Goal: Find specific page/section: Find specific page/section

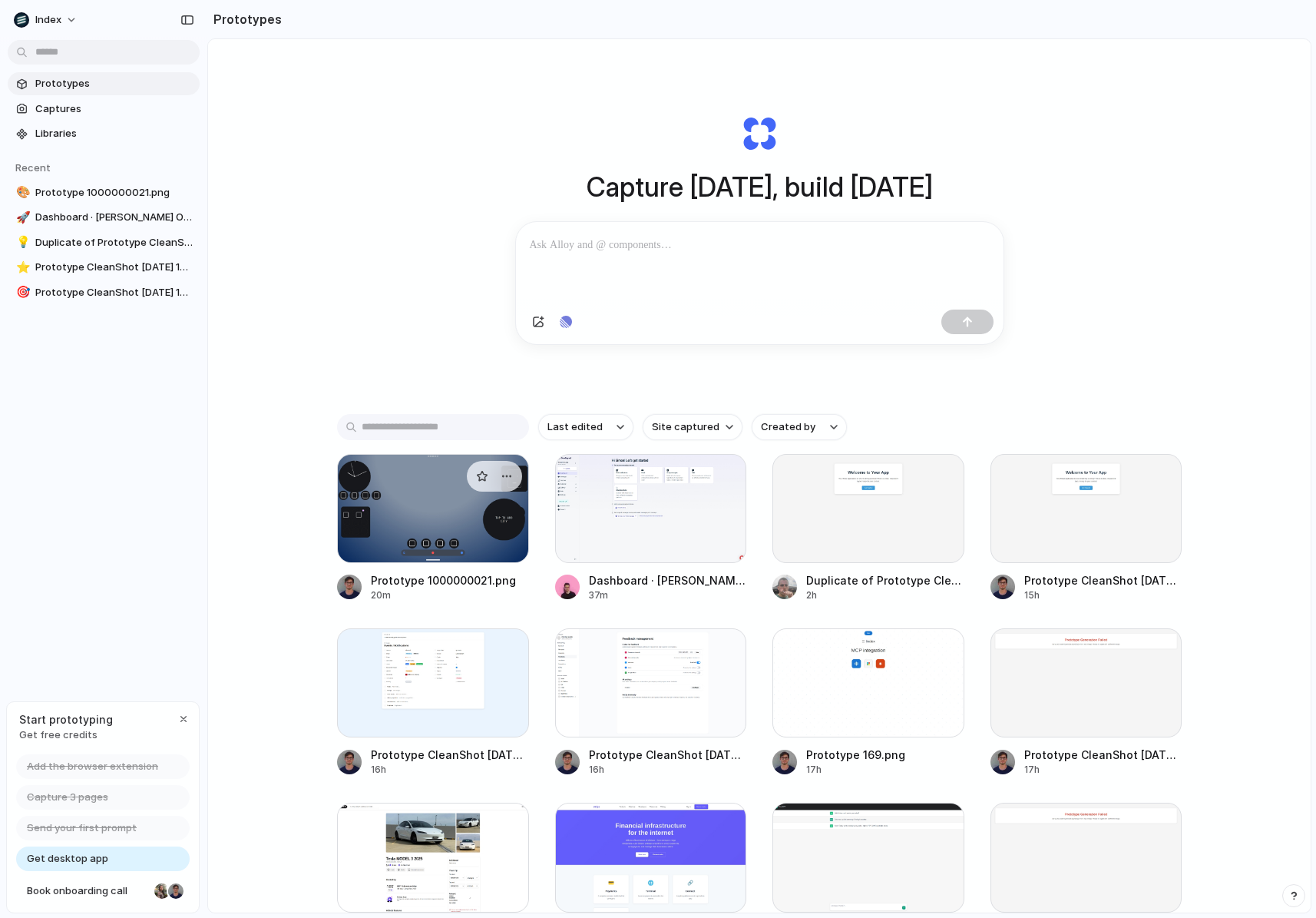
click at [396, 525] on div at bounding box center [432, 508] width 192 height 109
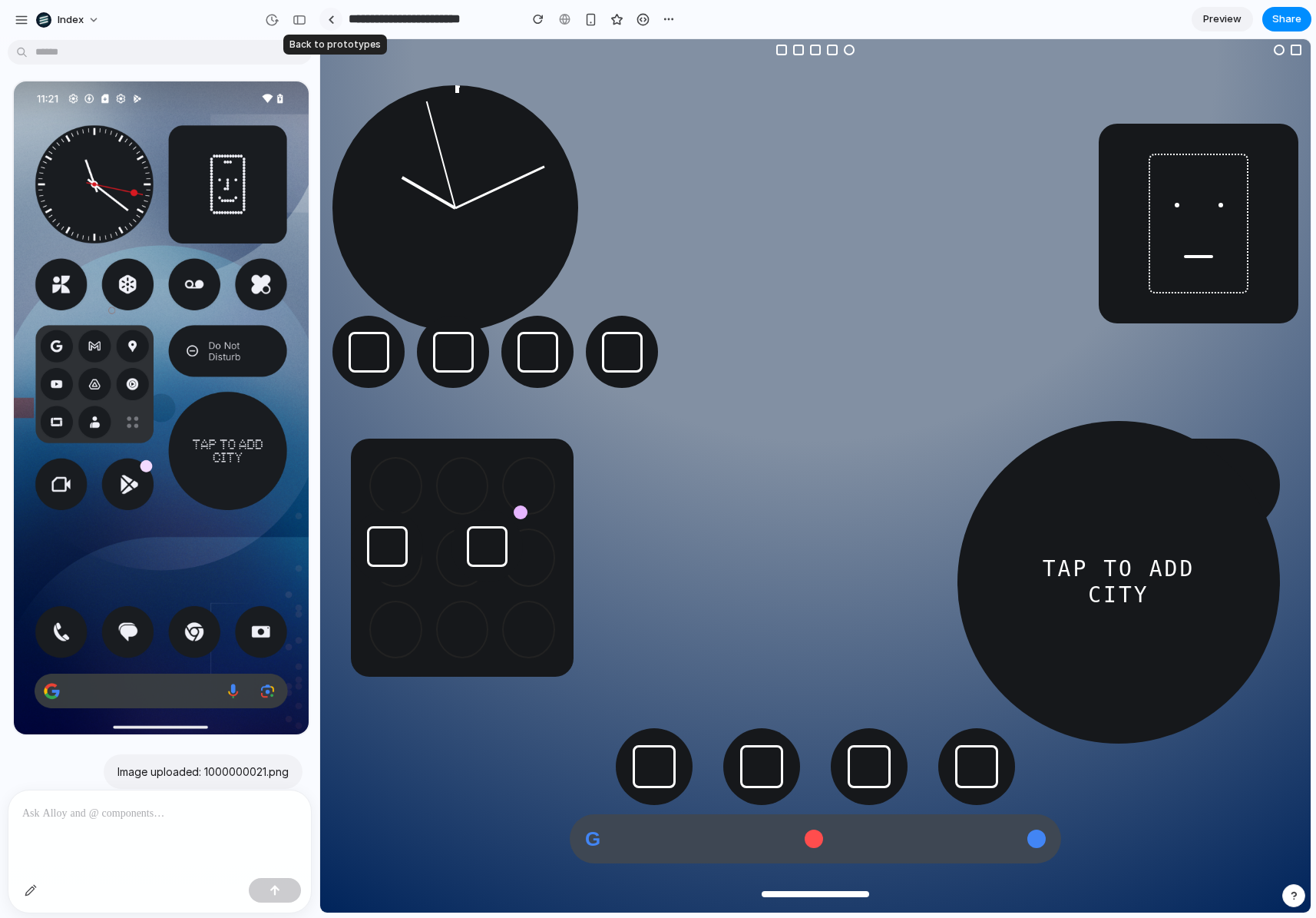
click at [331, 21] on div at bounding box center [331, 19] width 7 height 9
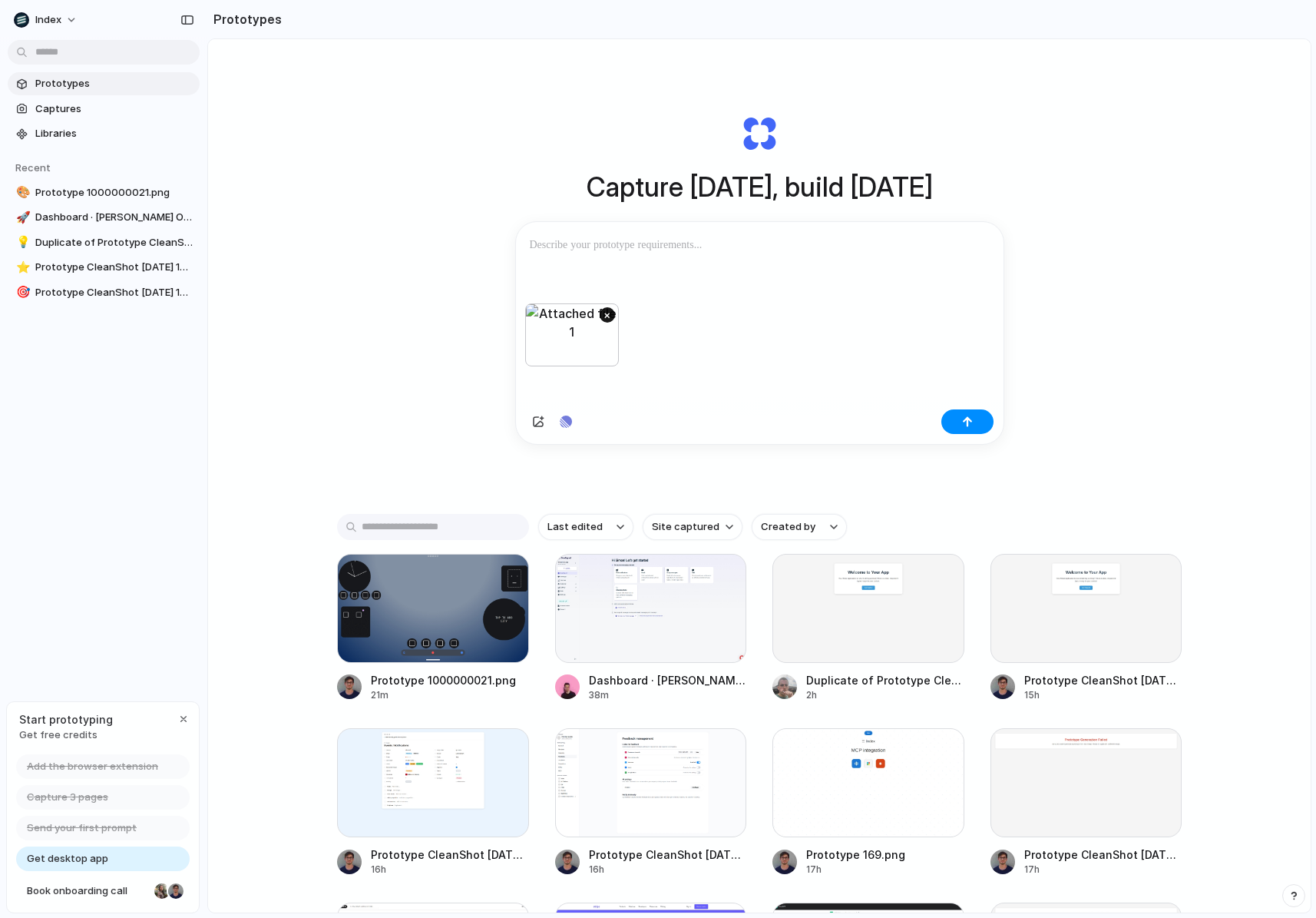
click at [607, 311] on button "×" at bounding box center [606, 314] width 15 height 15
